Goal: Contribute content: Contribute content

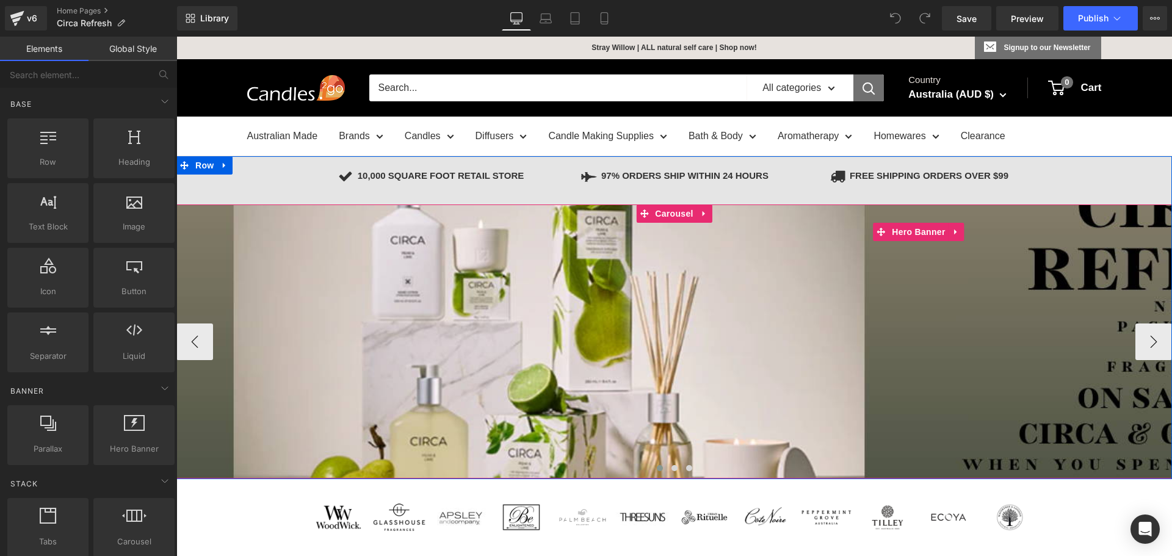
click at [528, 355] on div at bounding box center [918, 341] width 1484 height 274
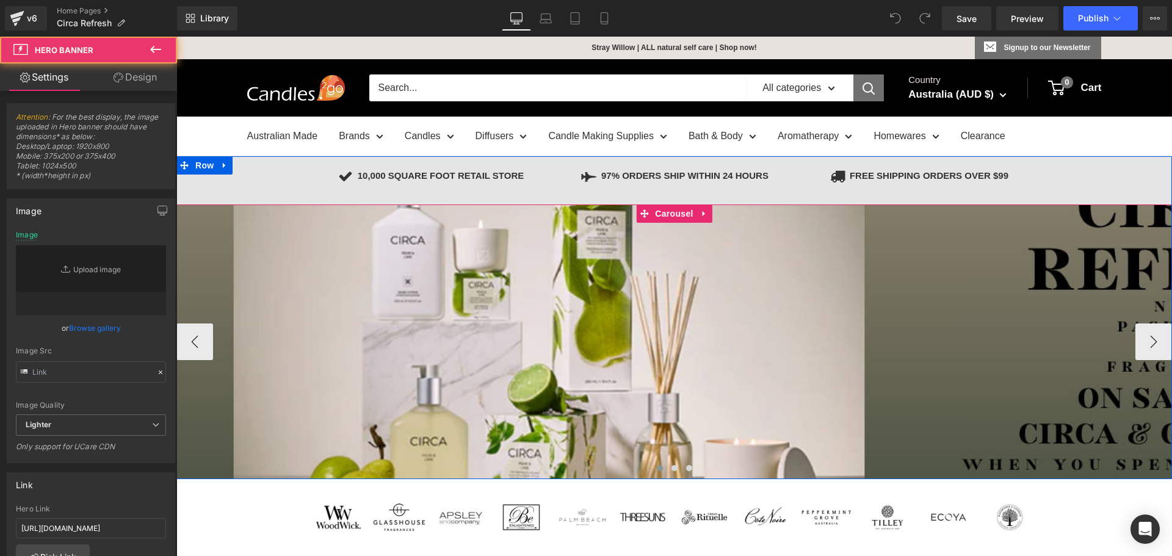
type input "[URL][DOMAIN_NAME]"
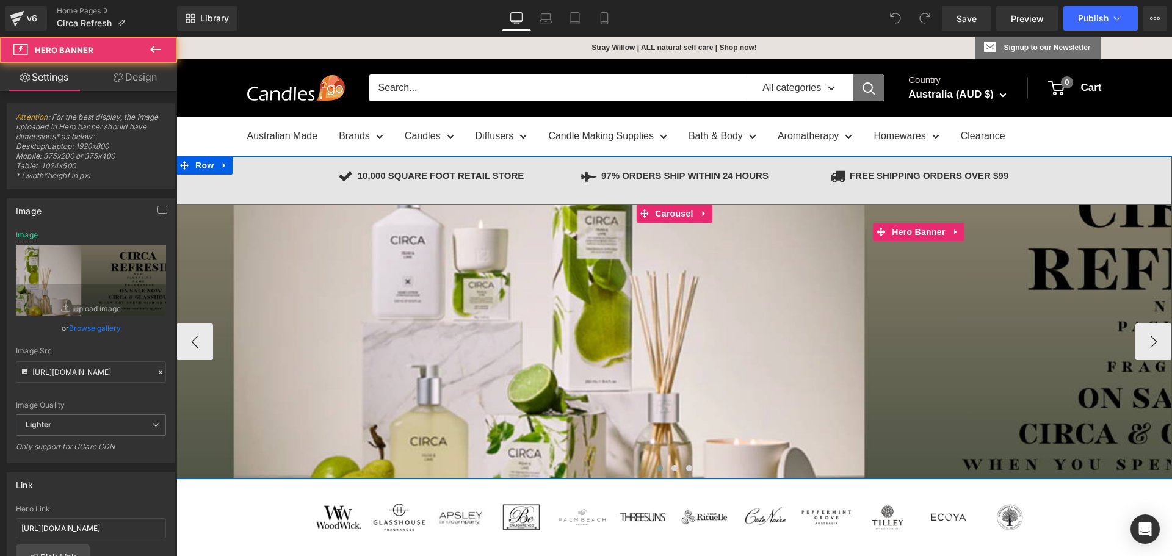
click at [430, 340] on div at bounding box center [918, 341] width 1484 height 274
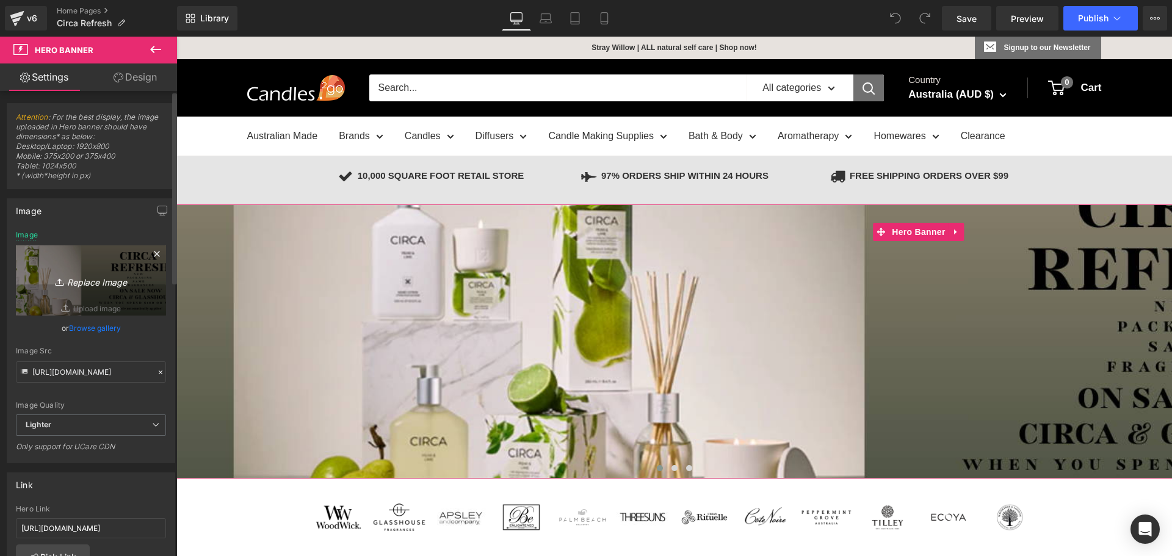
click at [91, 287] on icon "Replace Image" at bounding box center [91, 280] width 98 height 15
type input "C:\fakepath\ECOYa Banner 2000x400.png"
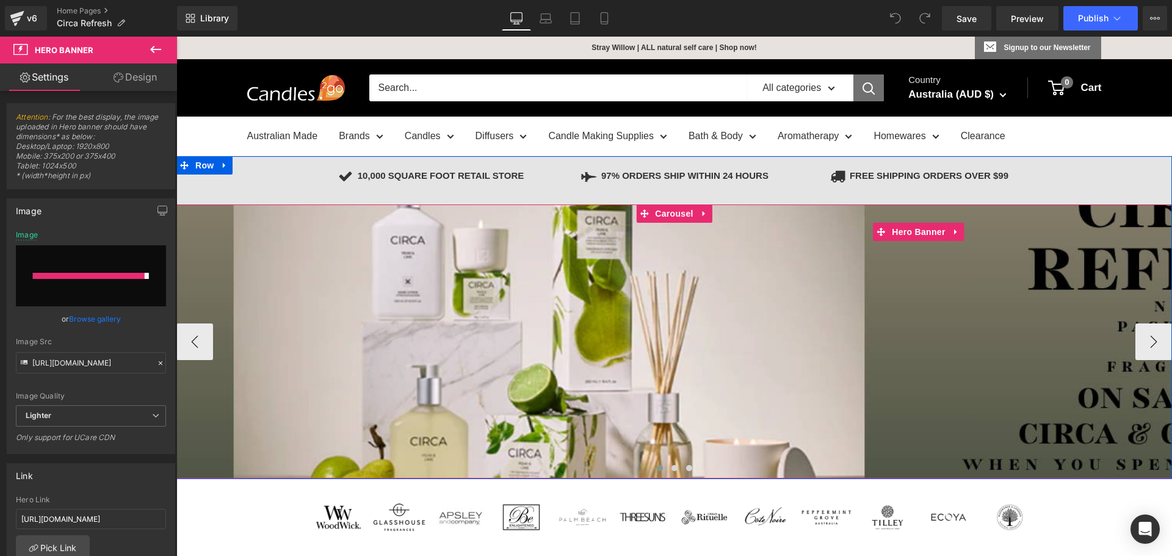
type input "[URL][DOMAIN_NAME]"
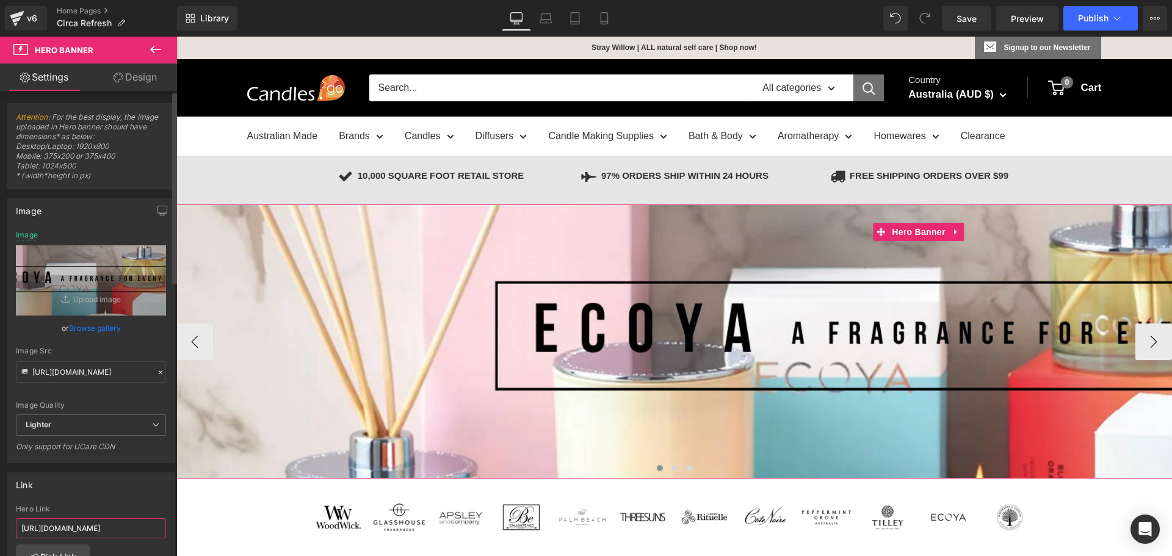
click at [113, 525] on input "[URL][DOMAIN_NAME]" at bounding box center [91, 528] width 150 height 20
paste input "[URL][DOMAIN_NAME]"
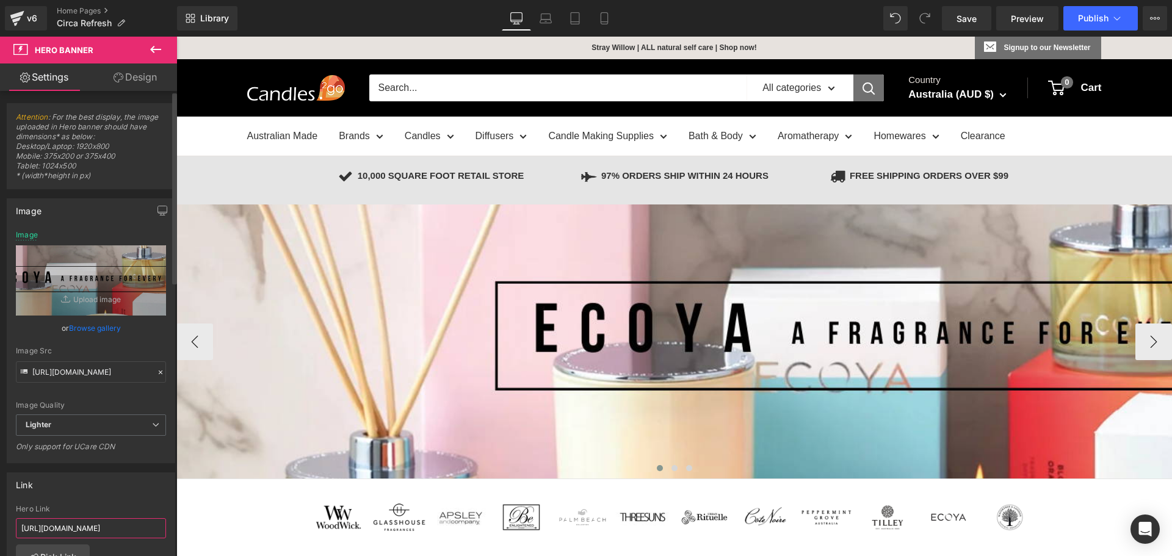
scroll to position [0, 107]
type input "[URL][DOMAIN_NAME]"
click at [105, 502] on div "Link [URL][DOMAIN_NAME] Hero Link [URL][DOMAIN_NAME] Pick Link Current Tab New …" at bounding box center [91, 551] width 168 height 158
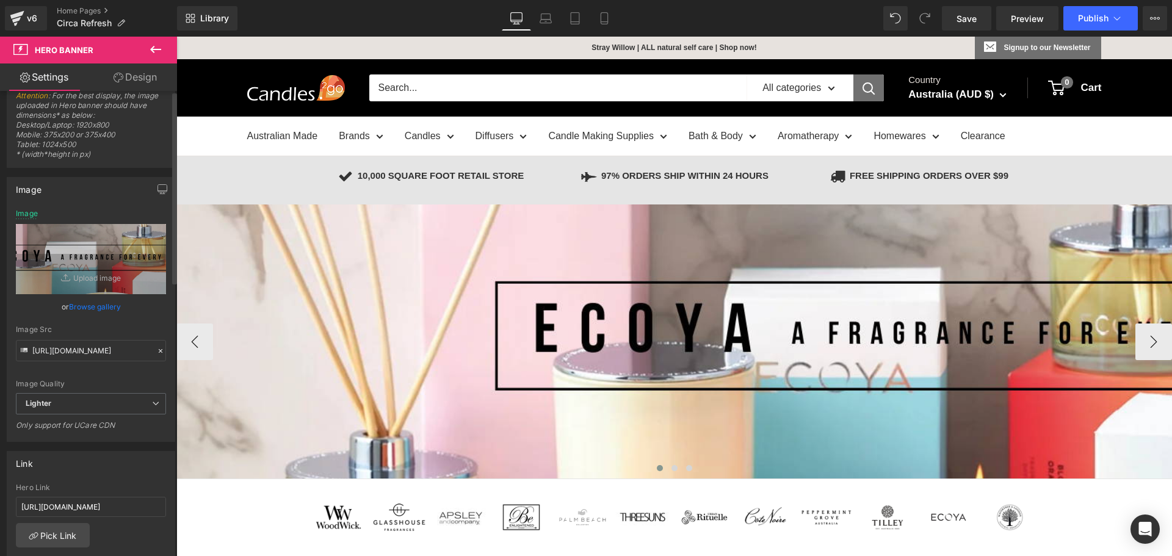
scroll to position [0, 0]
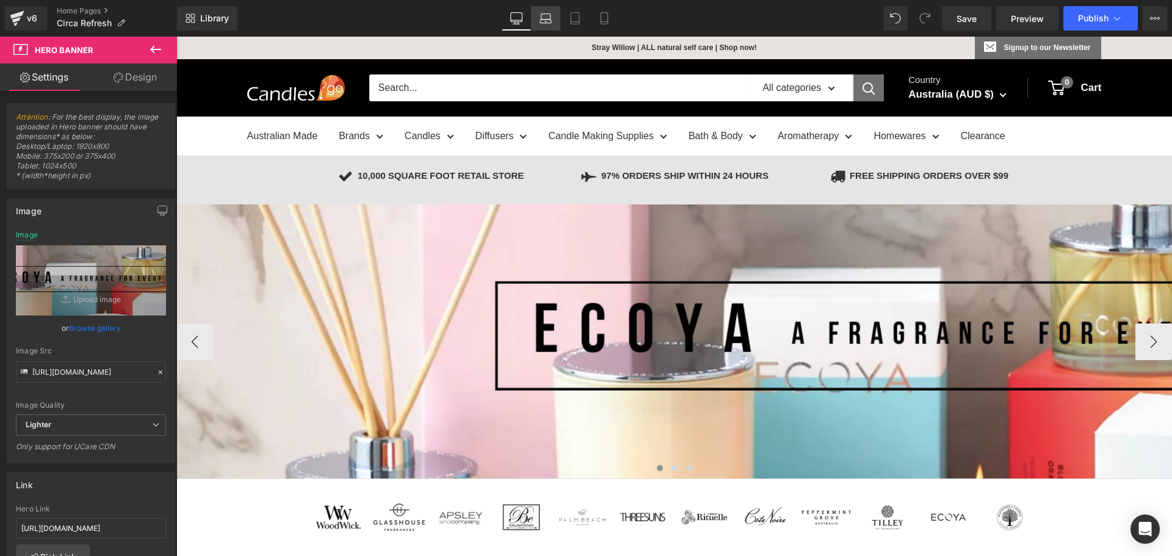
click at [552, 16] on link "Laptop" at bounding box center [545, 18] width 29 height 24
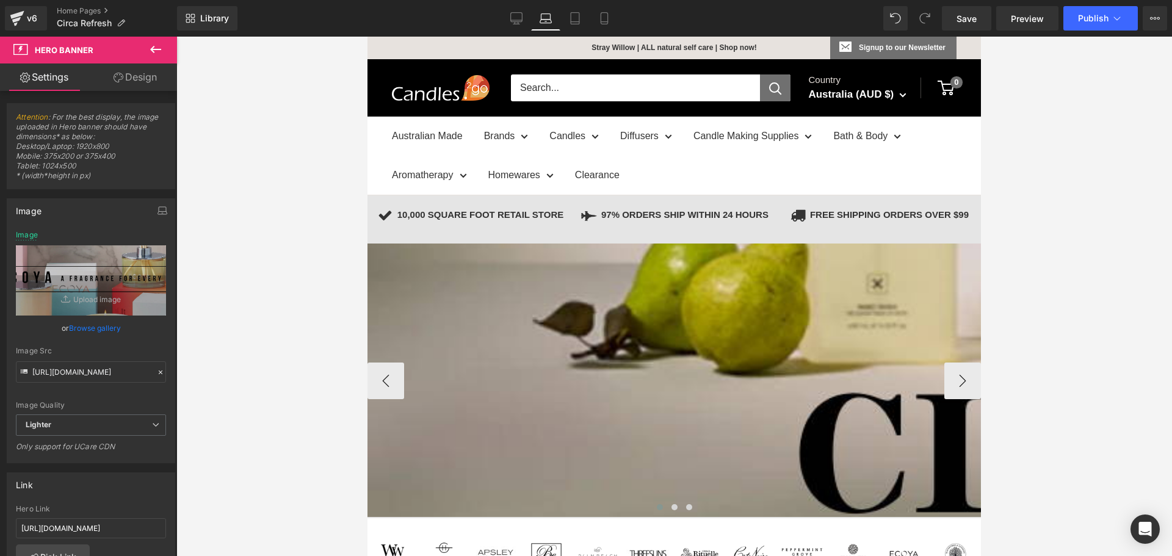
type input "[URL][DOMAIN_NAME]"
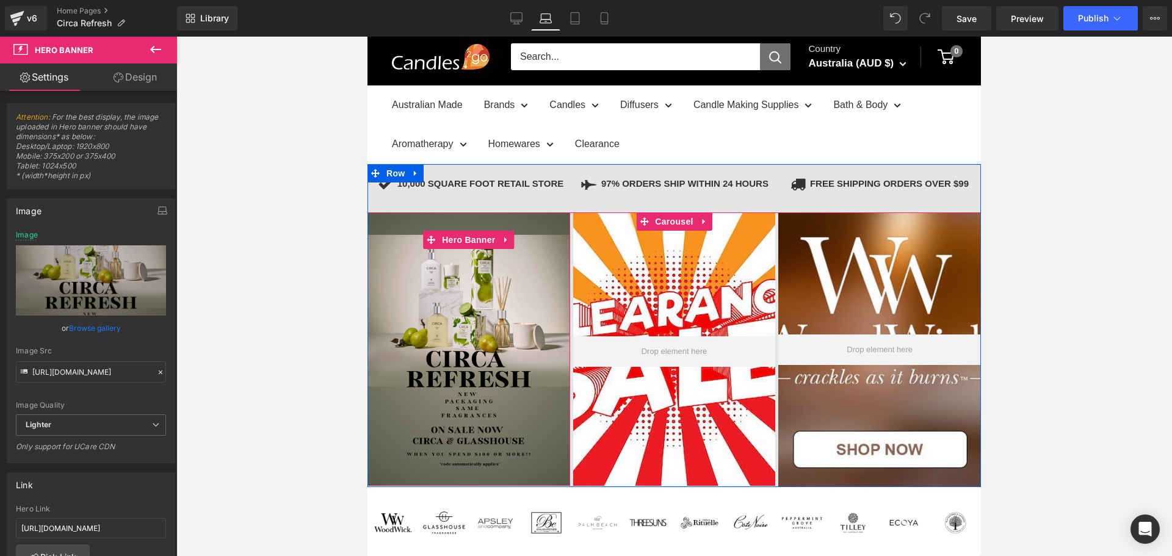
click at [463, 333] on div at bounding box center [468, 348] width 203 height 273
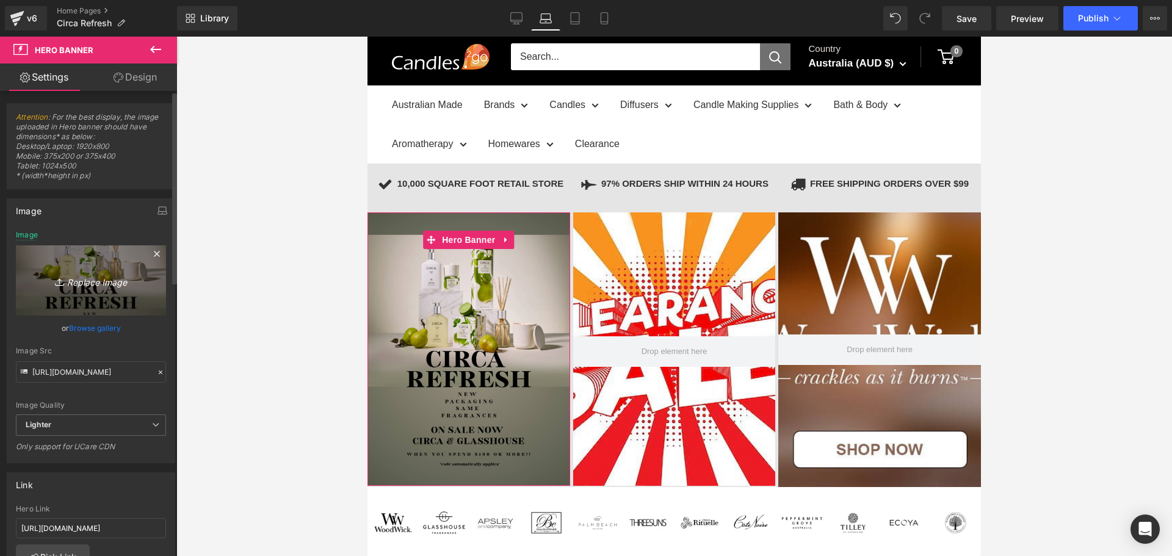
click at [95, 279] on icon "Replace Image" at bounding box center [91, 280] width 98 height 15
type input "C:\fakepath\ECOYA Banner IpadPhoneLaptop.png"
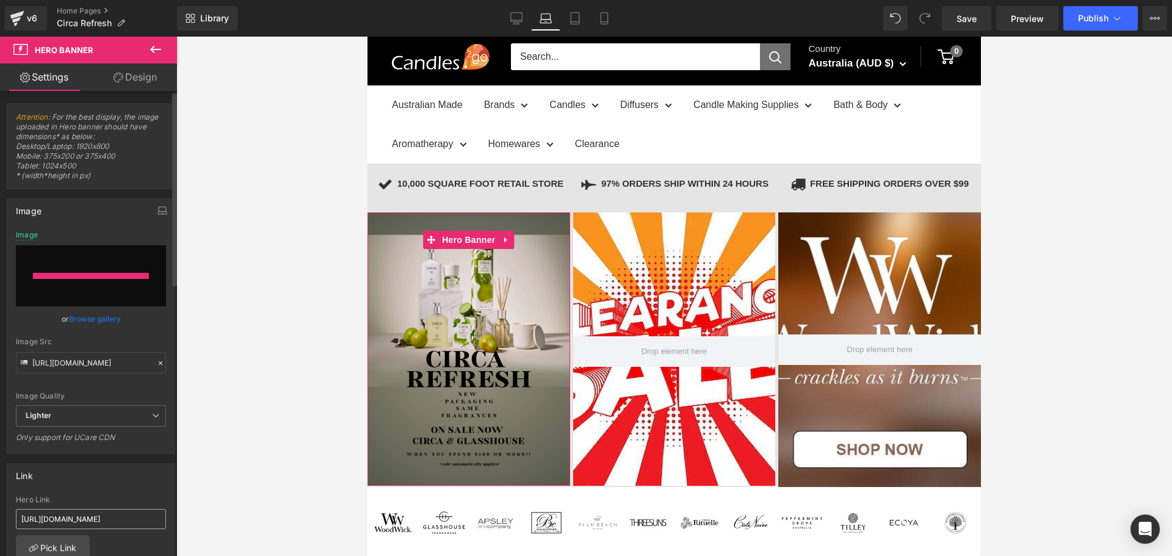
type input "[URL][DOMAIN_NAME]"
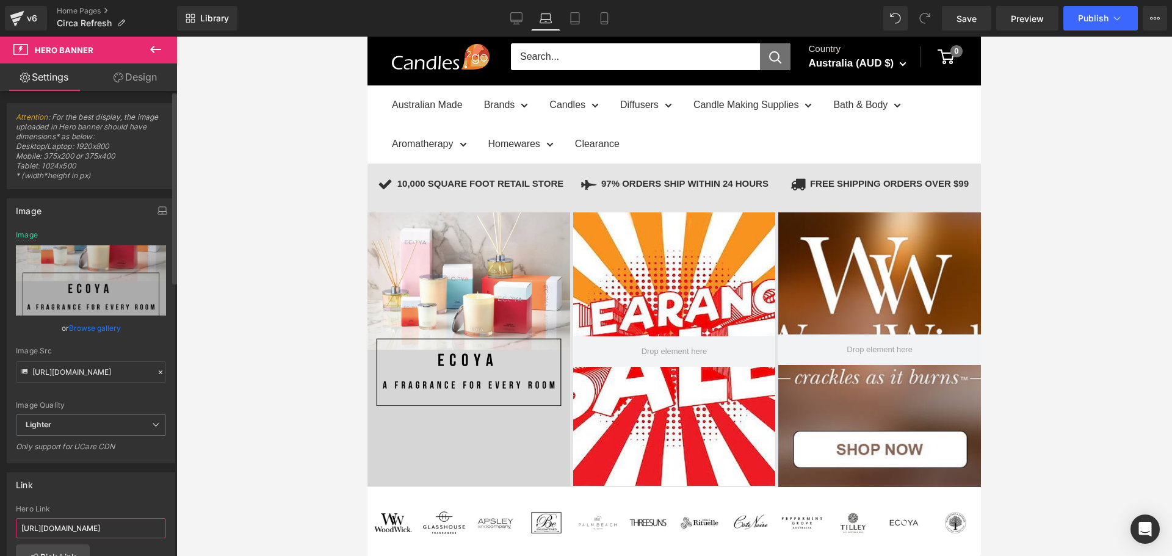
click at [91, 519] on input "[URL][DOMAIN_NAME]" at bounding box center [91, 528] width 150 height 20
paste input "[URL][DOMAIN_NAME]"
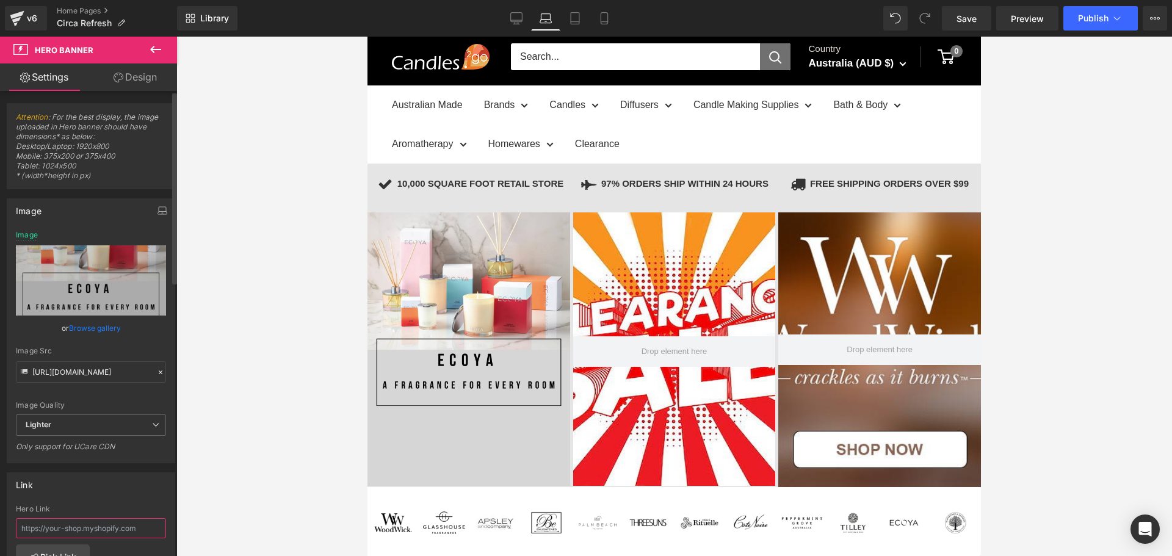
type input "[URL][DOMAIN_NAME]"
click at [96, 488] on div "Link" at bounding box center [90, 484] width 167 height 23
click at [574, 22] on icon at bounding box center [574, 22] width 9 height 0
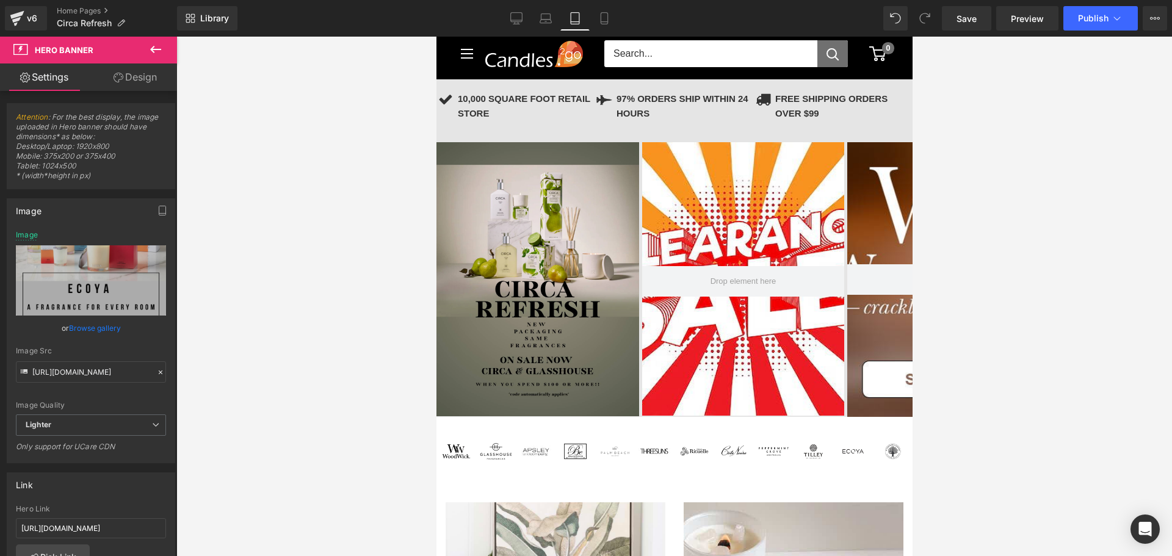
type input "[URL][DOMAIN_NAME]"
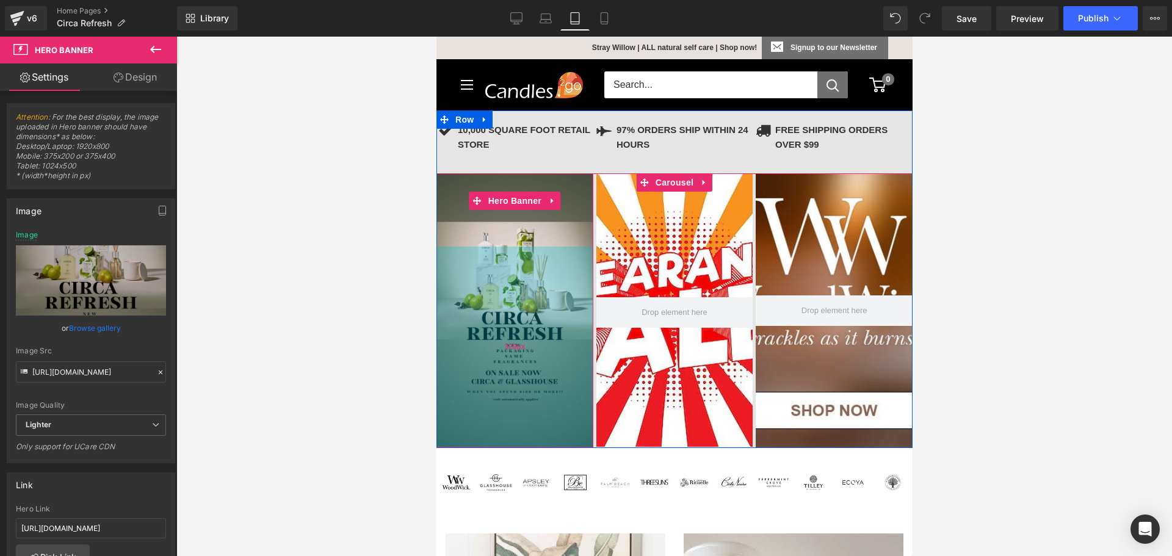
click at [500, 328] on div "329px" at bounding box center [514, 347] width 157 height 201
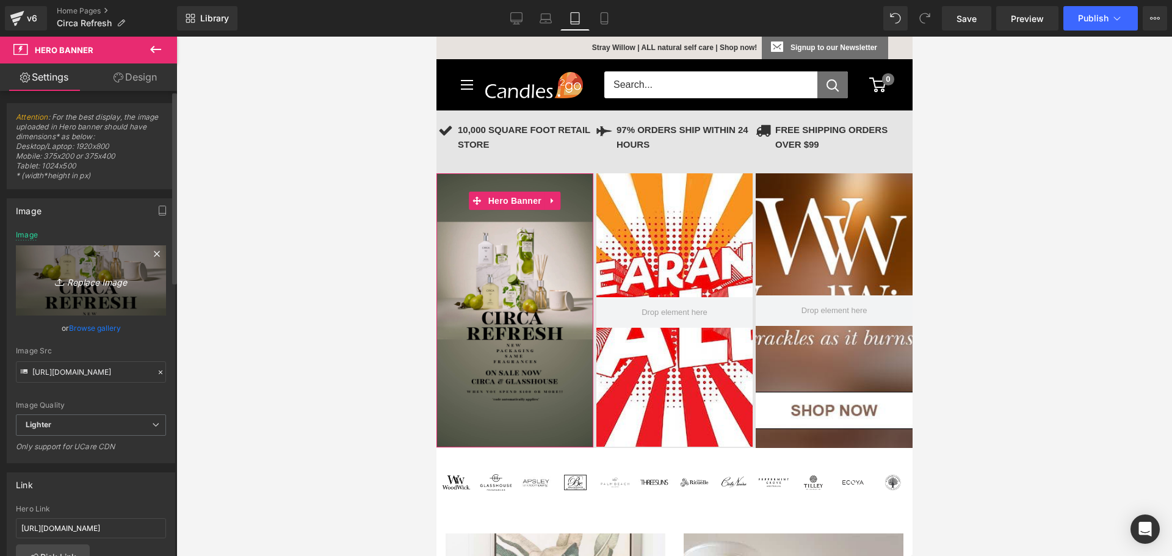
click at [97, 281] on icon "Replace Image" at bounding box center [91, 280] width 98 height 15
type input "C:\fakepath\ECOYA Banner IpadPhoneLaptop.png"
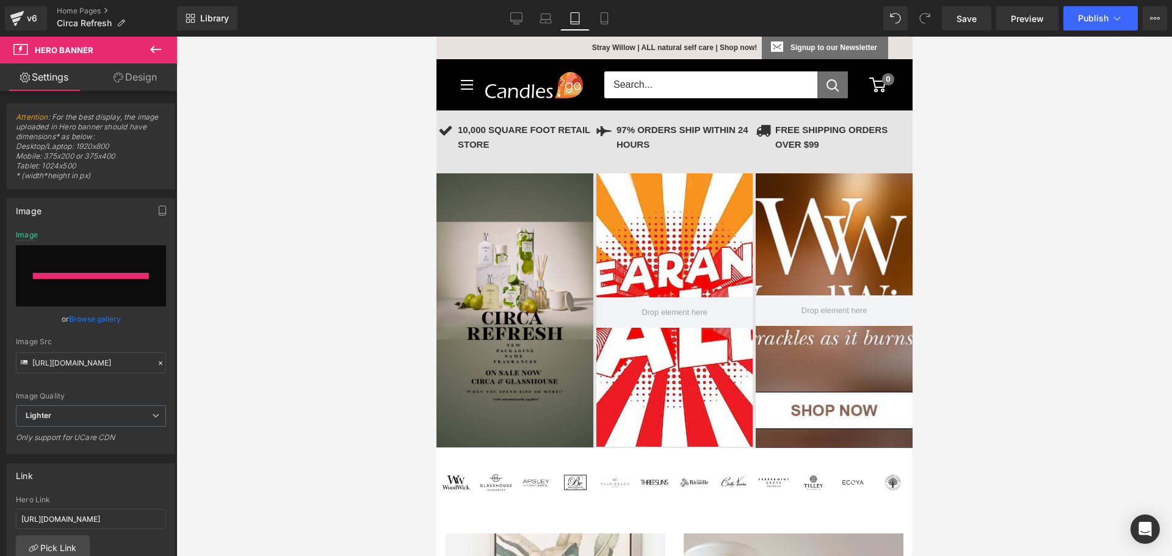
type input "[URL][DOMAIN_NAME]"
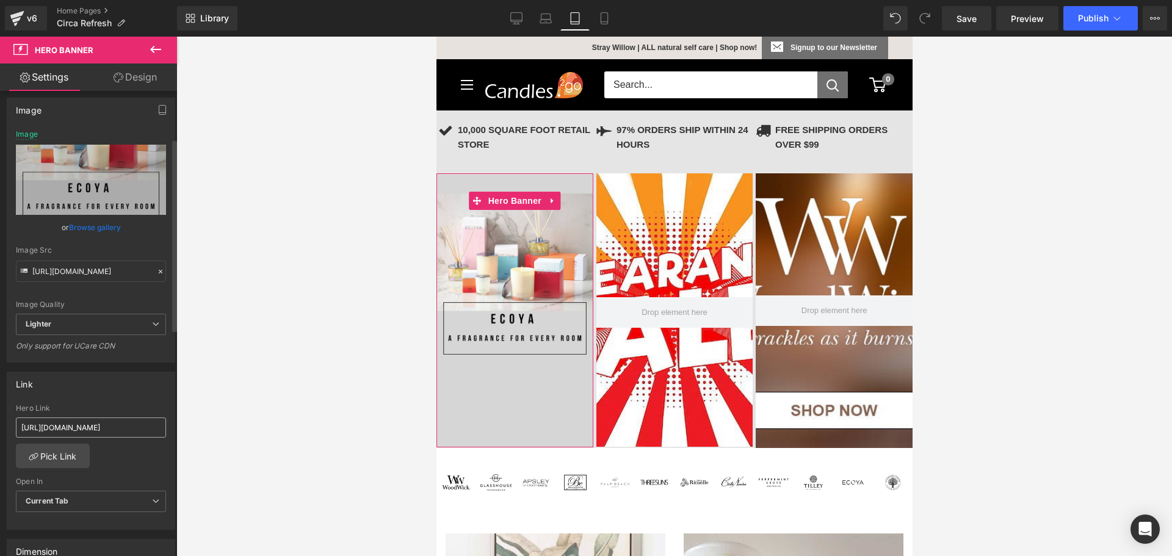
scroll to position [122, 0]
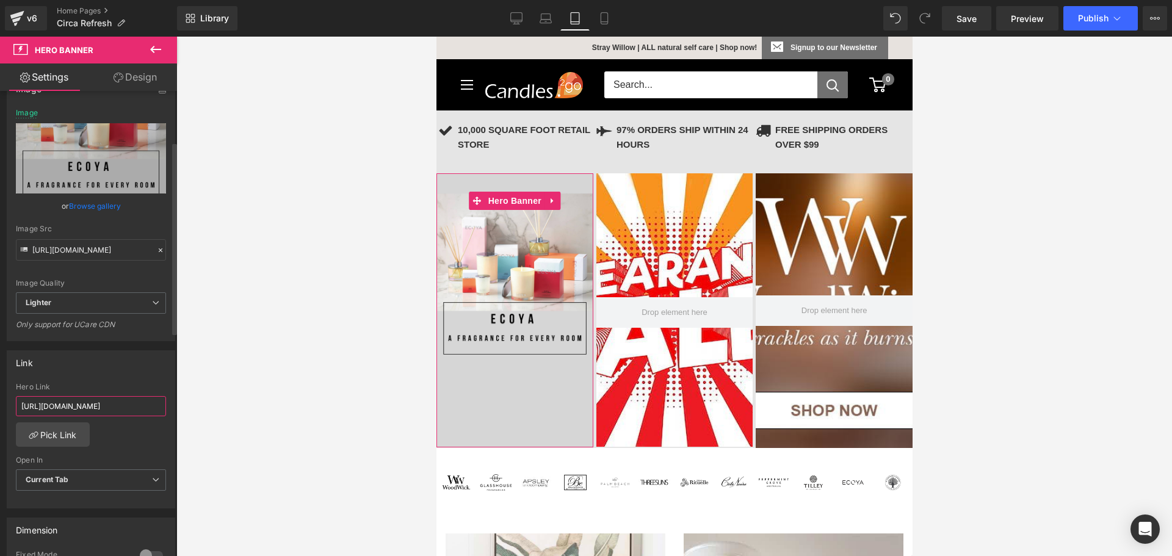
click at [99, 411] on input "[URL][DOMAIN_NAME]" at bounding box center [91, 406] width 150 height 20
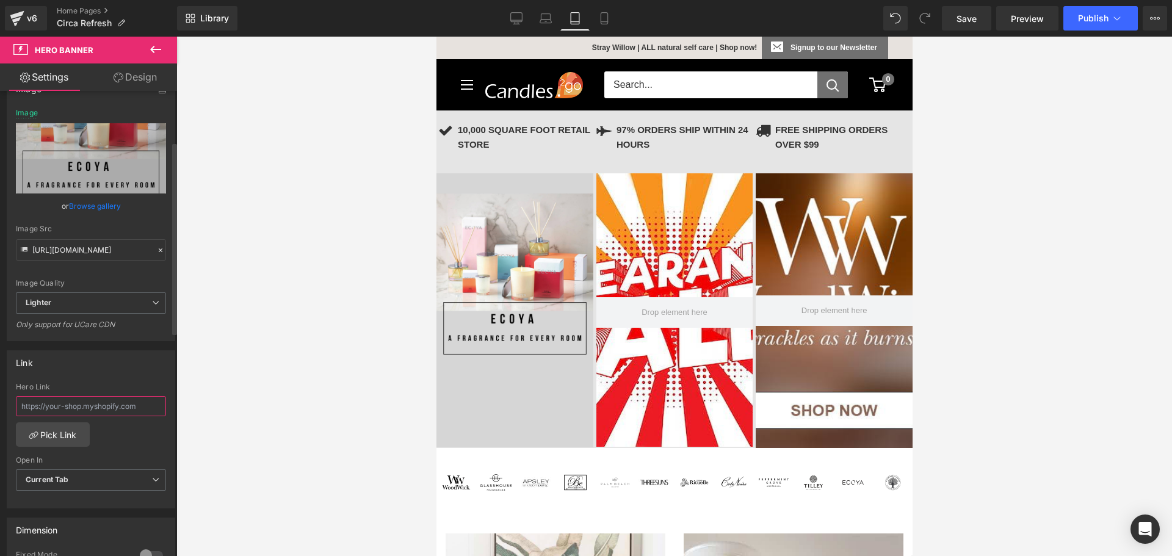
paste input "[URL][DOMAIN_NAME]"
type input "[URL][DOMAIN_NAME]"
click at [117, 372] on div "Link" at bounding box center [90, 362] width 167 height 23
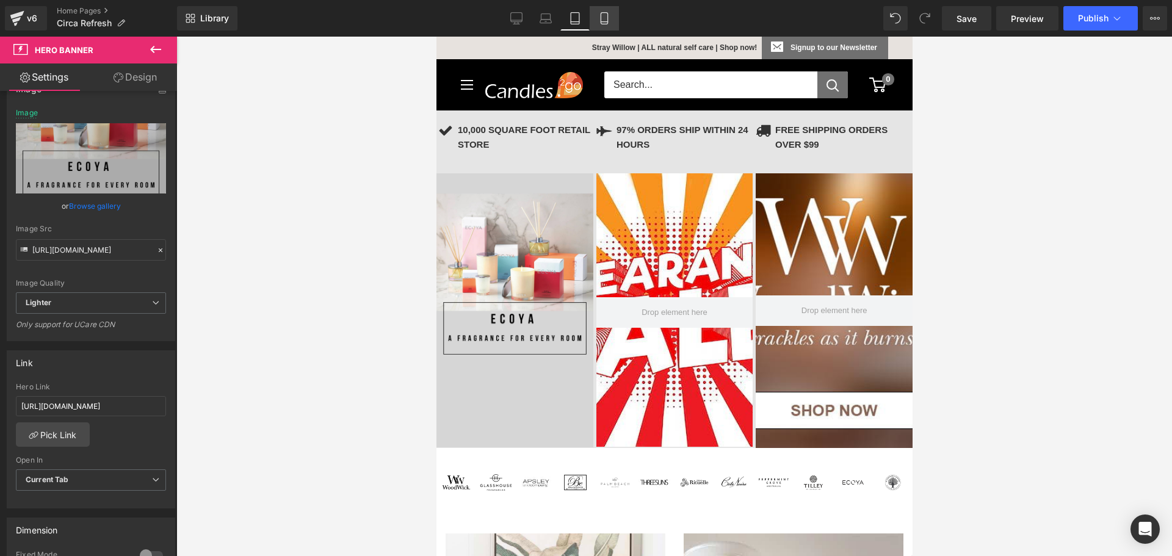
click at [610, 23] on icon at bounding box center [604, 18] width 12 height 12
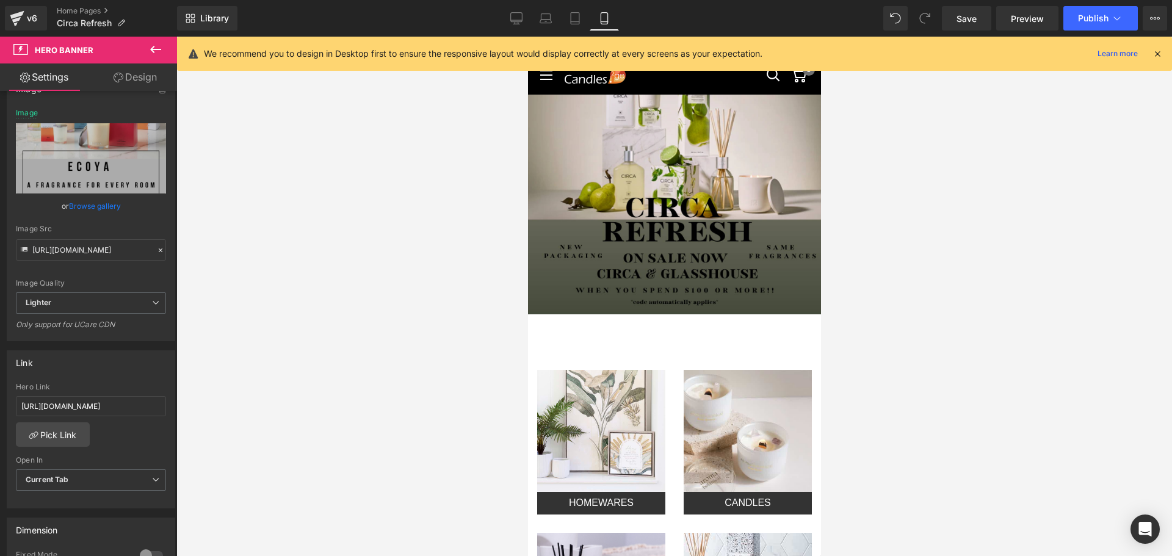
type input "[URL][DOMAIN_NAME]"
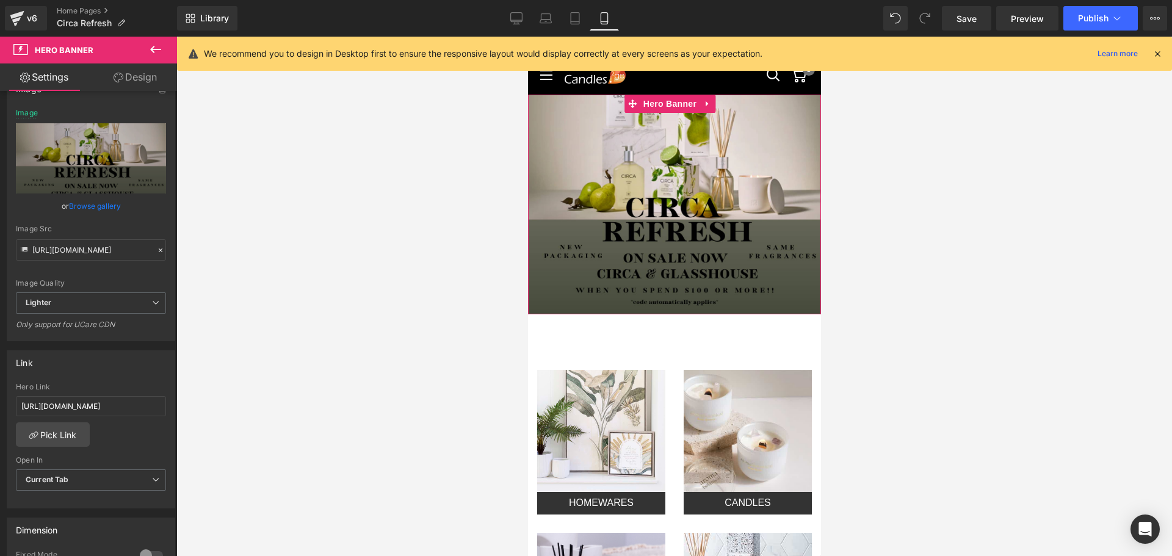
click at [648, 209] on div at bounding box center [673, 205] width 293 height 220
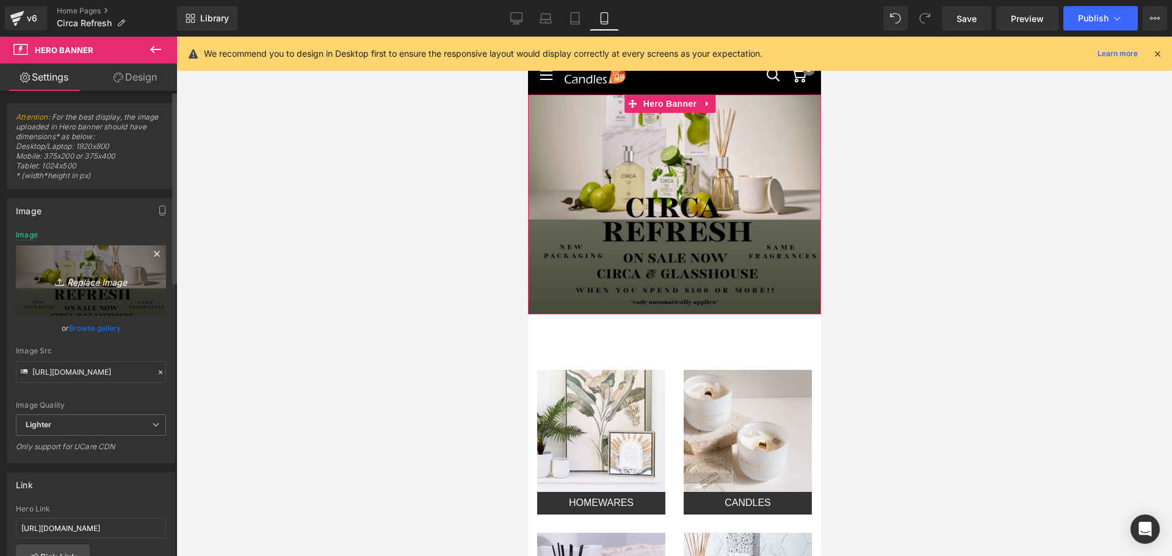
click at [85, 284] on icon "Replace Image" at bounding box center [91, 280] width 98 height 15
type input "C:\fakepath\eCOYA Banner Iphone.png"
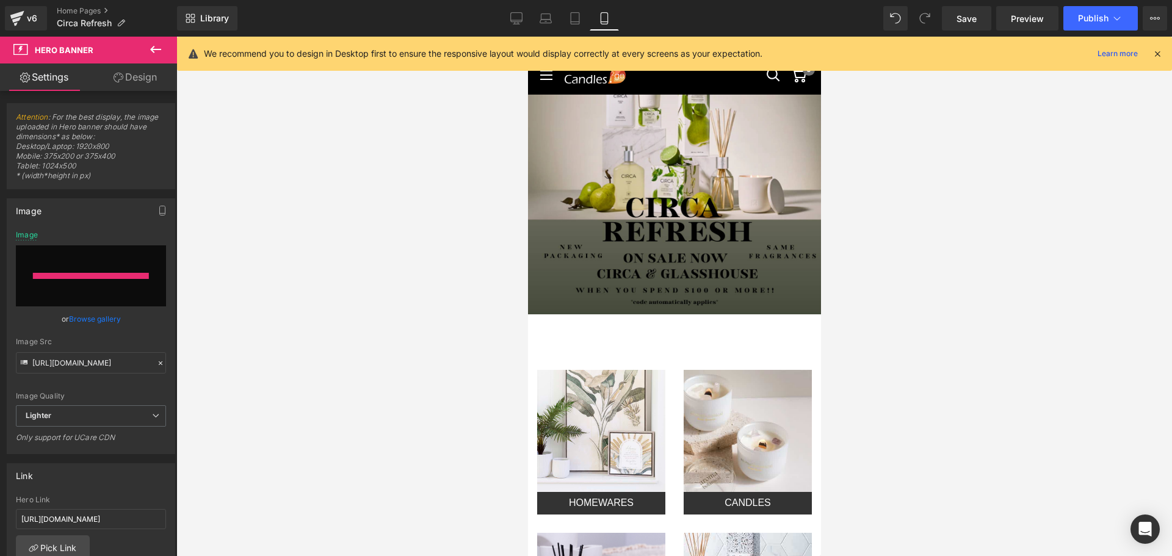
type input "[URL][DOMAIN_NAME]"
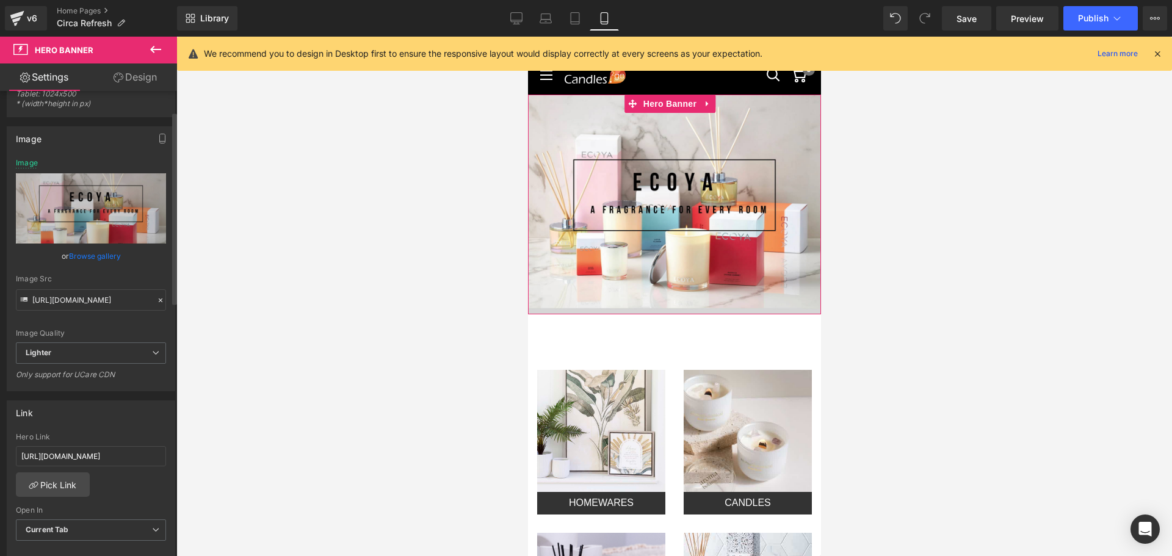
scroll to position [183, 0]
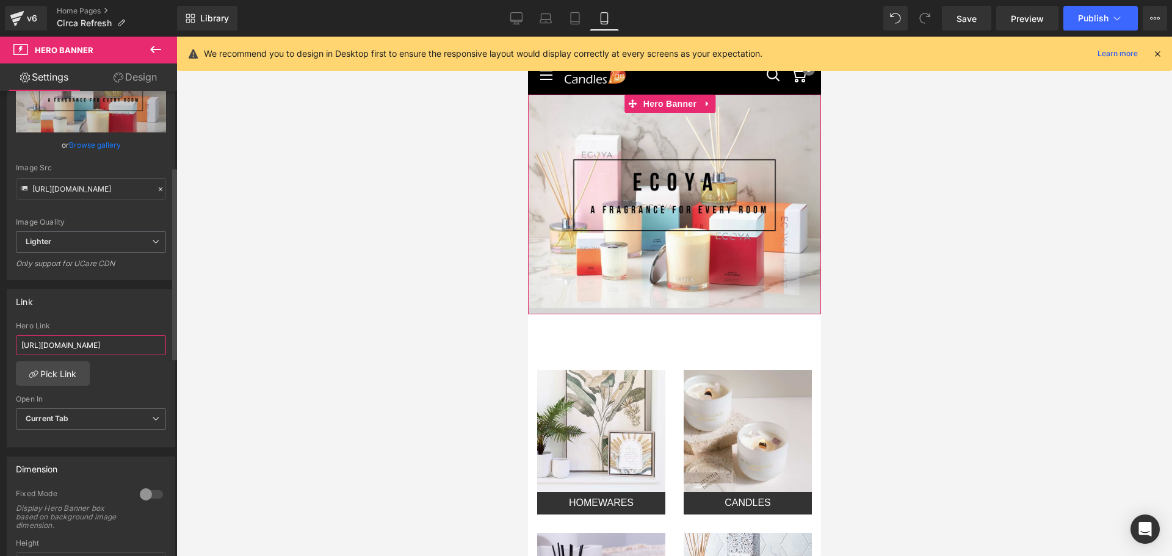
click at [101, 337] on input "[URL][DOMAIN_NAME]" at bounding box center [91, 345] width 150 height 20
paste input "[URL][DOMAIN_NAME]"
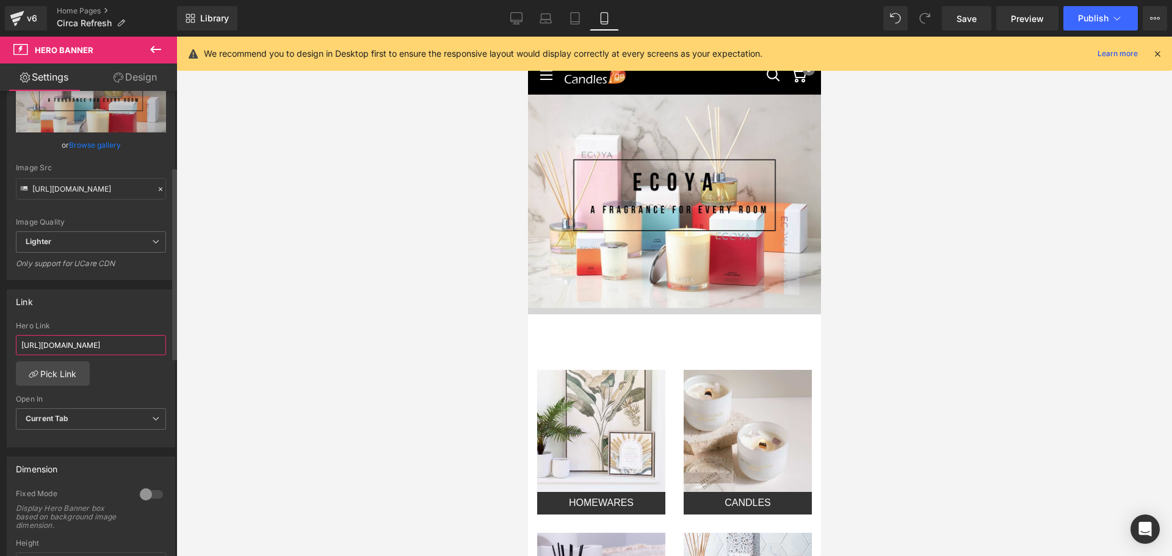
type input "[URL][DOMAIN_NAME]"
click at [115, 298] on div "Link" at bounding box center [90, 301] width 167 height 23
click at [516, 16] on icon at bounding box center [516, 18] width 12 height 12
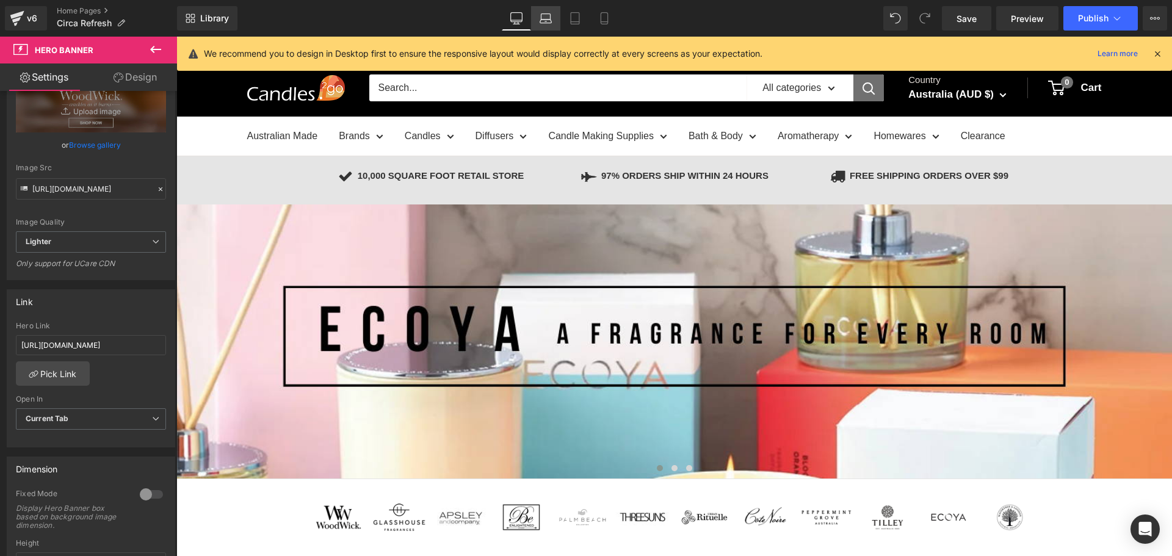
click at [556, 20] on link "Laptop" at bounding box center [545, 18] width 29 height 24
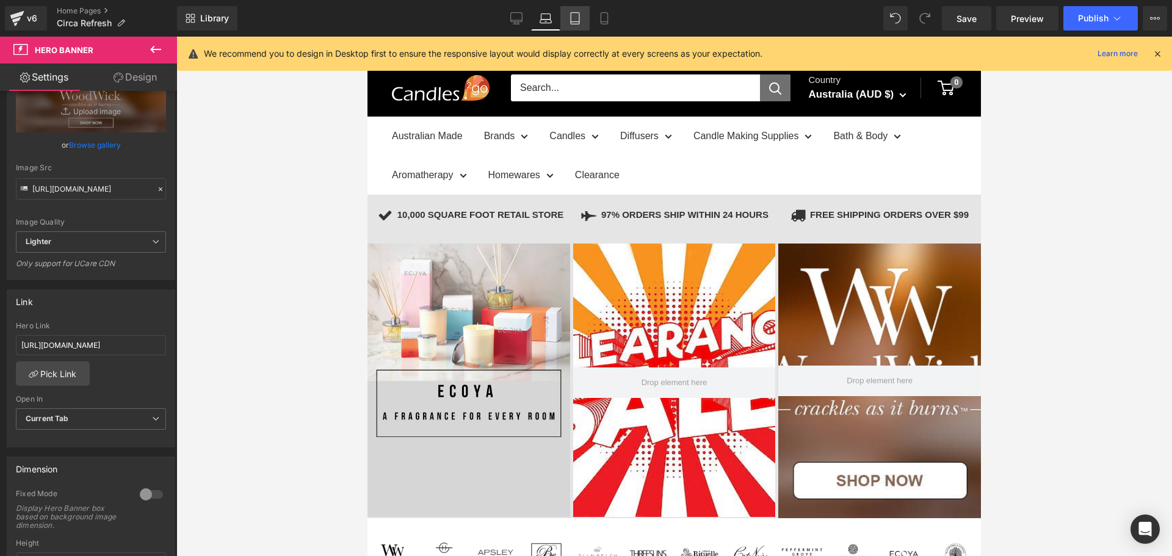
click at [575, 18] on icon at bounding box center [575, 18] width 12 height 12
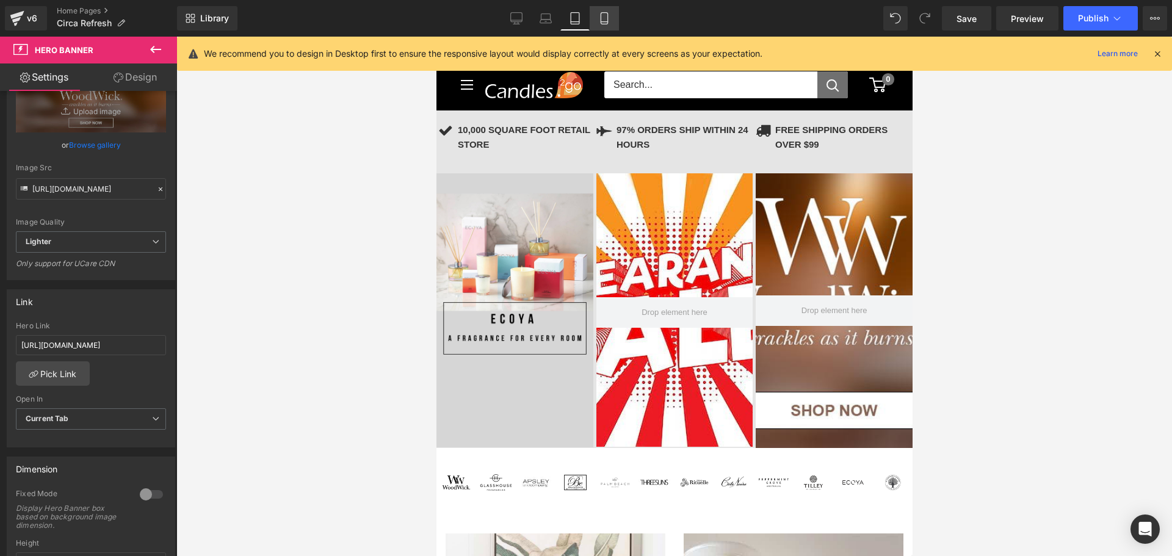
click at [606, 18] on icon at bounding box center [604, 18] width 12 height 12
type input "[URL][DOMAIN_NAME]"
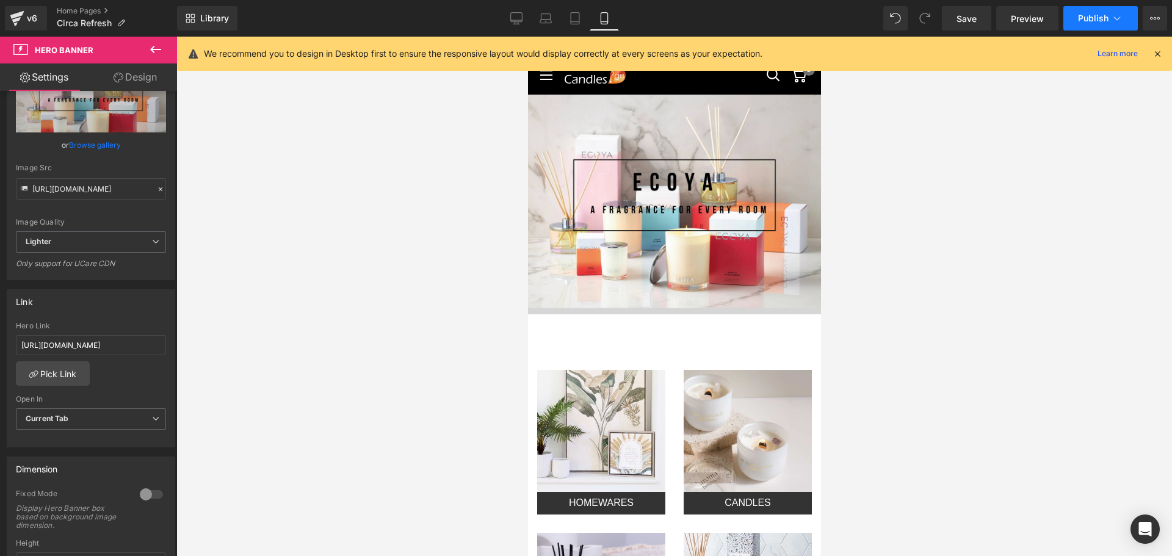
click at [1108, 23] on button "Publish" at bounding box center [1100, 18] width 74 height 24
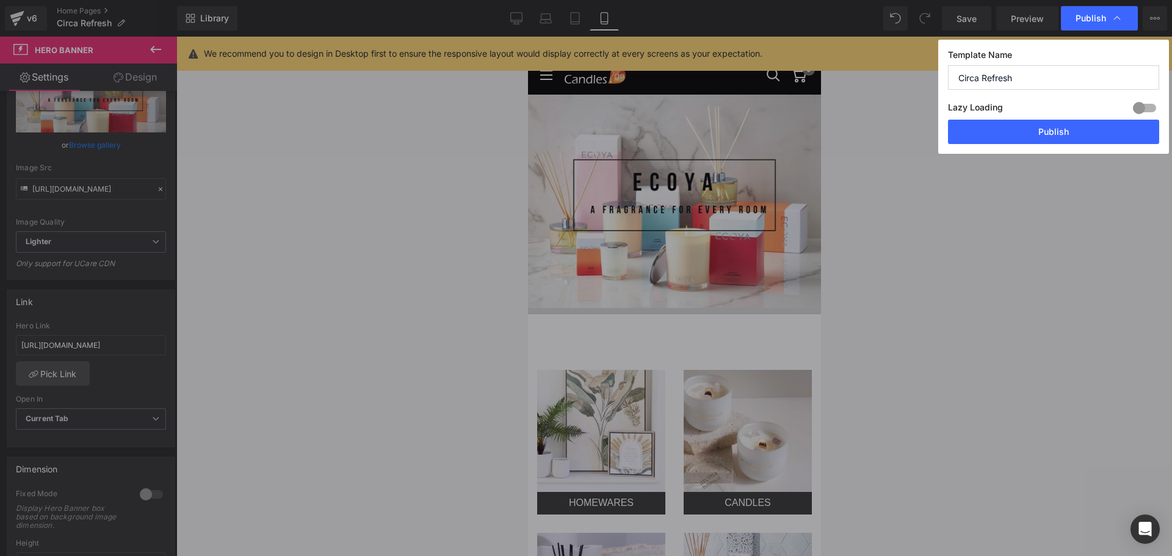
drag, startPoint x: 1036, startPoint y: 79, endPoint x: 748, endPoint y: 108, distance: 289.4
click at [748, 108] on div "Publish Template Name Circa Refresh Lazy Loading Build Upgrade plan to unlock L…" at bounding box center [586, 278] width 1172 height 556
type input "e"
type input "Ecoya"
click at [1040, 126] on button "Publish" at bounding box center [1053, 132] width 211 height 24
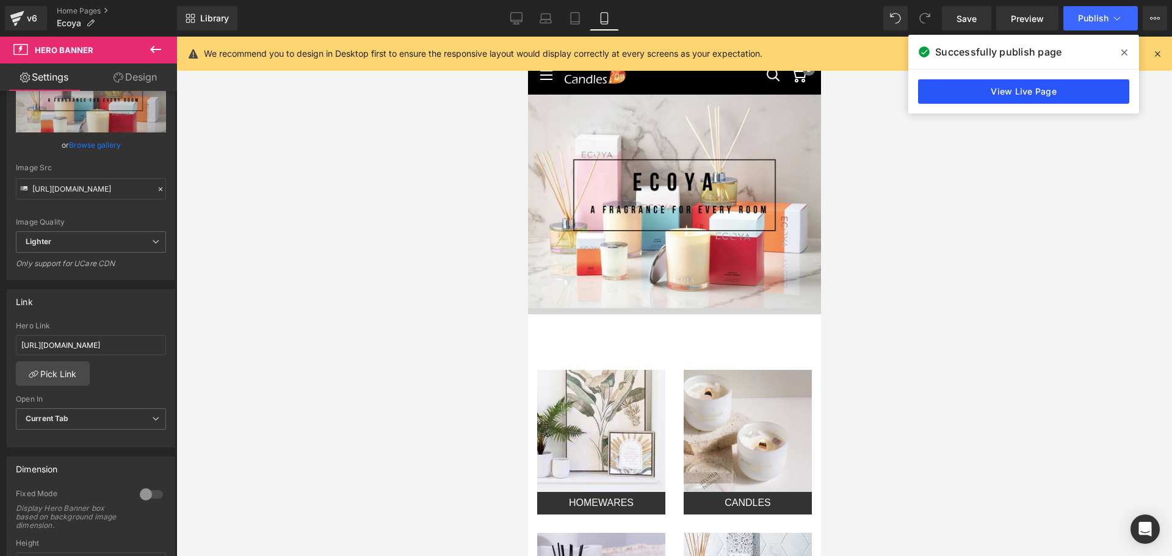
click at [997, 95] on link "View Live Page" at bounding box center [1023, 91] width 211 height 24
